Goal: Check status: Check status

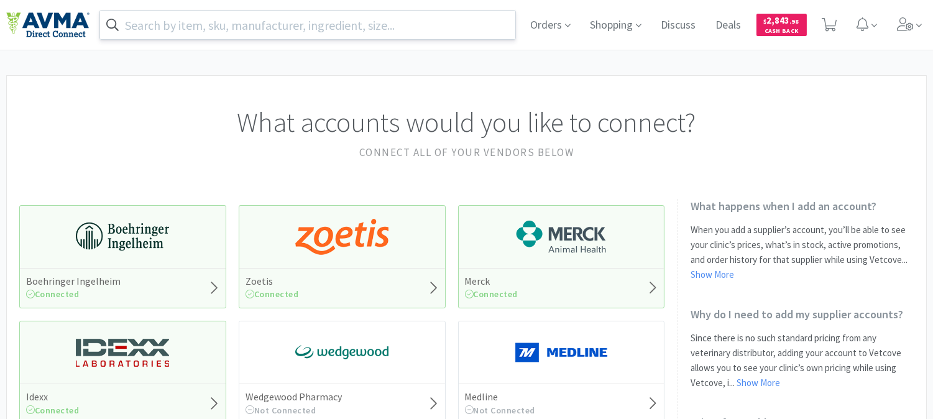
click at [382, 25] on input "text" at bounding box center [307, 25] width 415 height 29
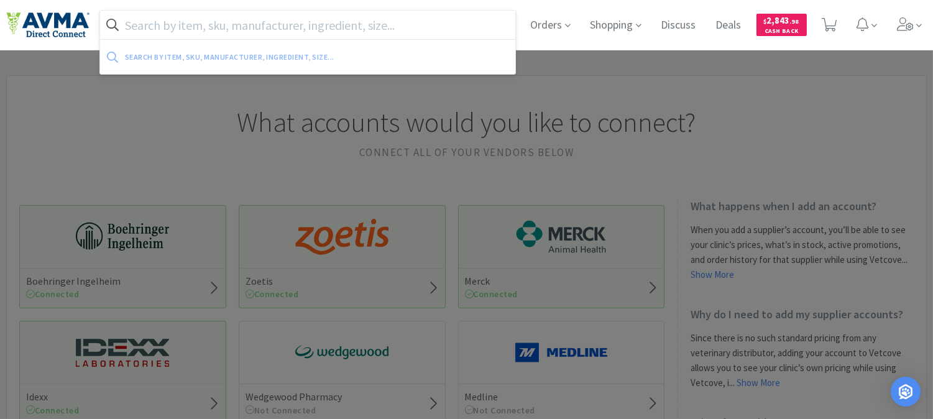
paste input "124302"
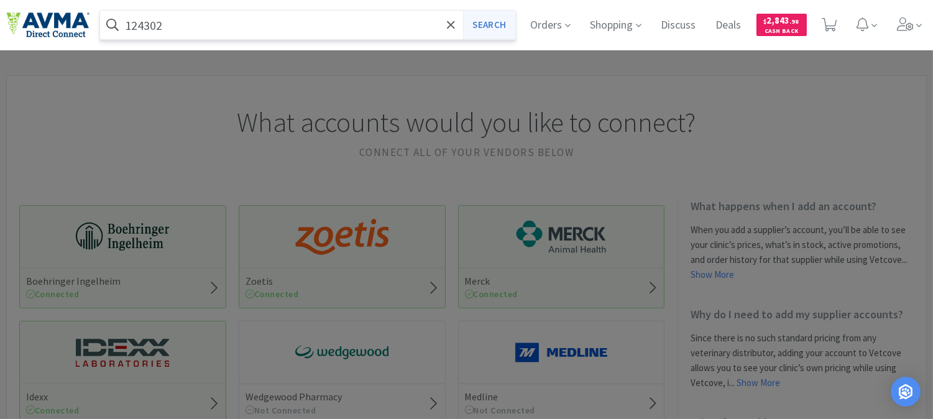
type input "124302"
click at [492, 25] on button "Search" at bounding box center [489, 25] width 52 height 29
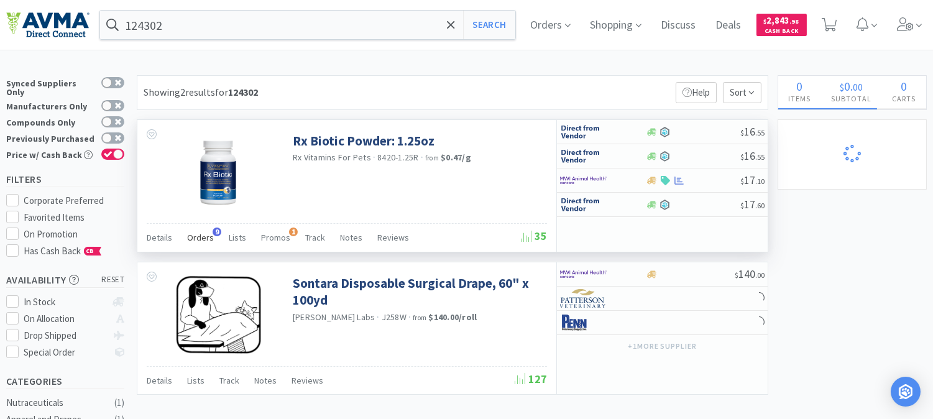
click at [205, 237] on span "Orders" at bounding box center [200, 237] width 27 height 11
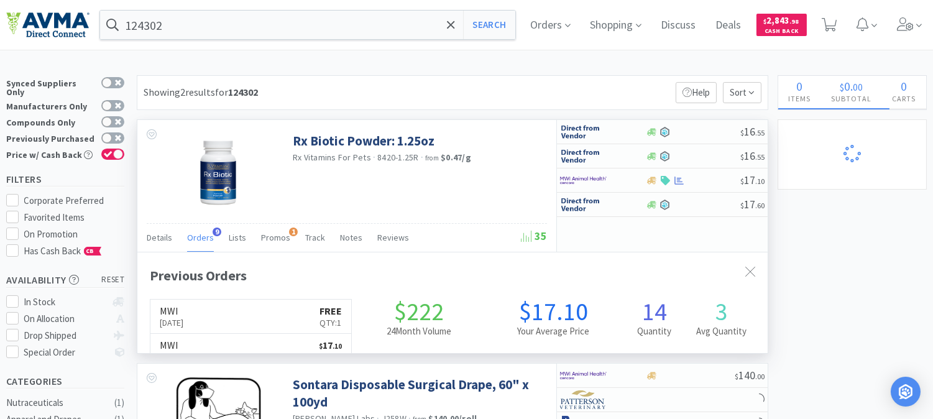
scroll to position [333, 630]
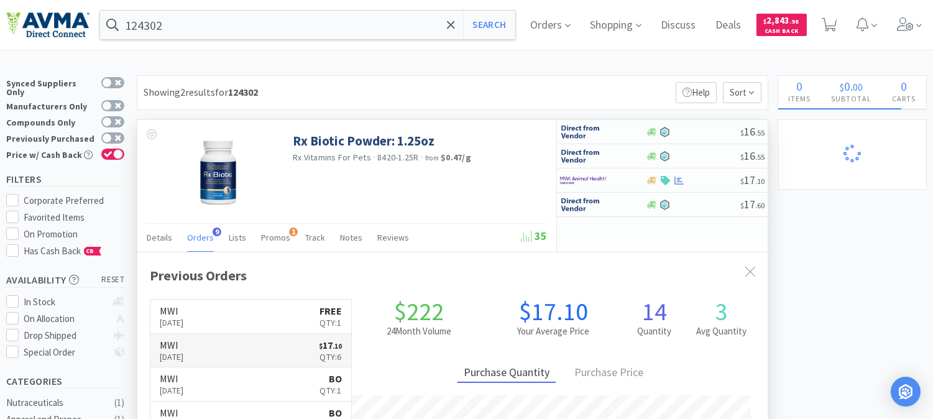
click at [184, 345] on h6 "MWI" at bounding box center [172, 345] width 24 height 10
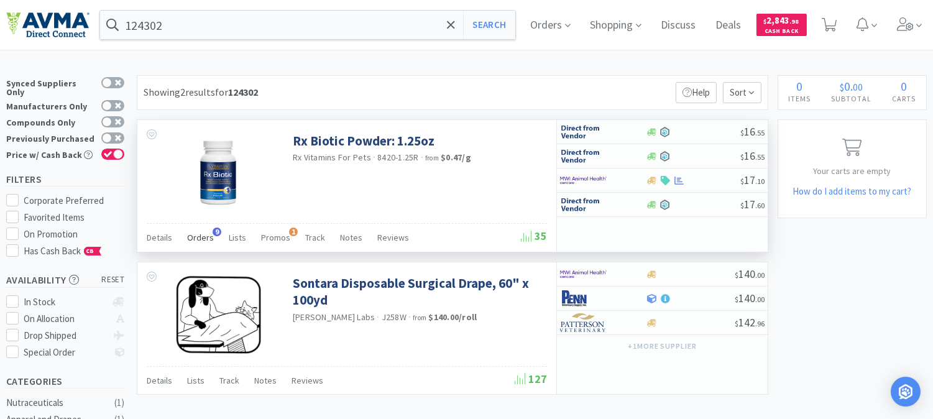
click at [204, 237] on span "Orders" at bounding box center [200, 237] width 27 height 11
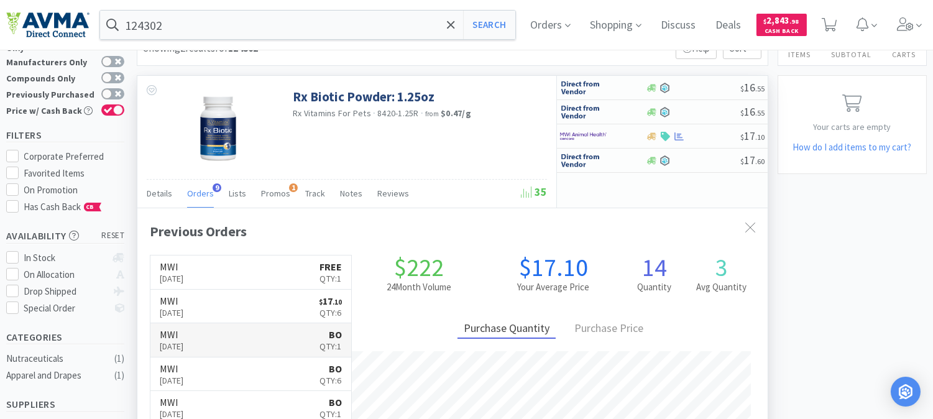
scroll to position [69, 0]
